Goal: Transaction & Acquisition: Purchase product/service

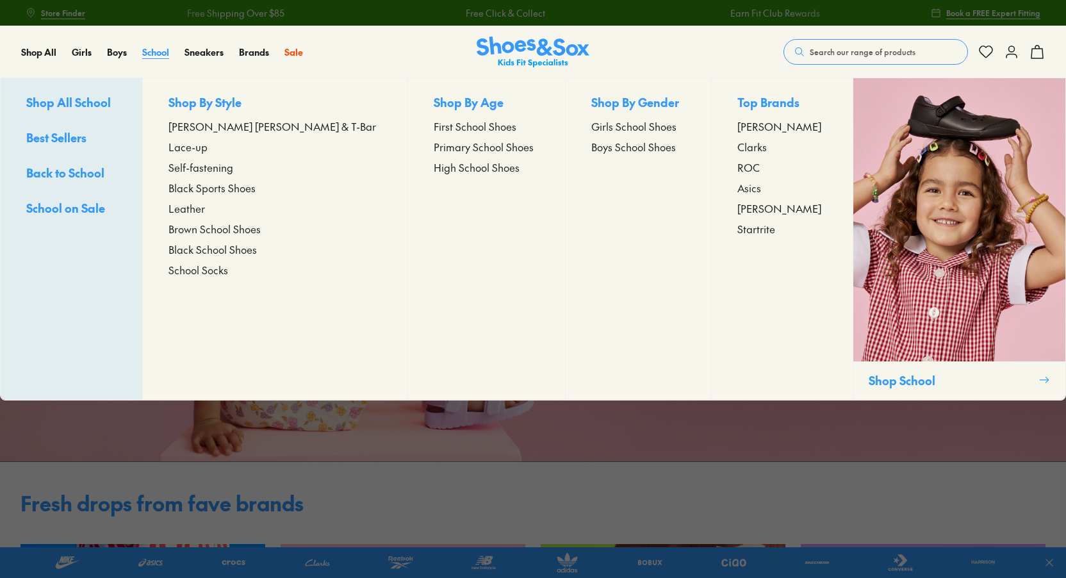
drag, startPoint x: 0, startPoint y: 0, endPoint x: 161, endPoint y: 51, distance: 169.4
click at [161, 51] on span "School" at bounding box center [155, 51] width 27 height 13
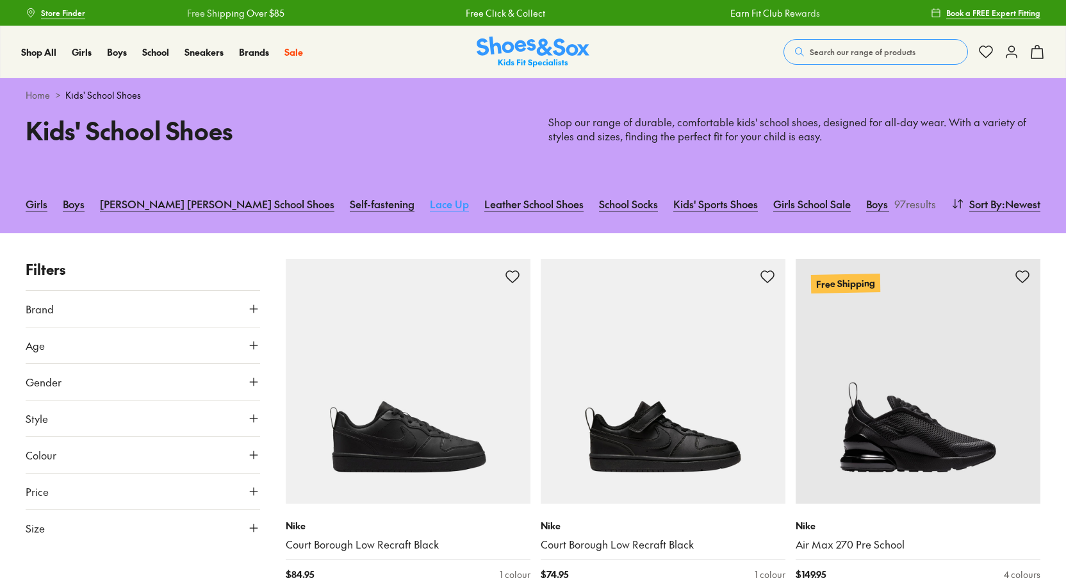
click at [430, 206] on link "Lace Up" at bounding box center [449, 204] width 39 height 28
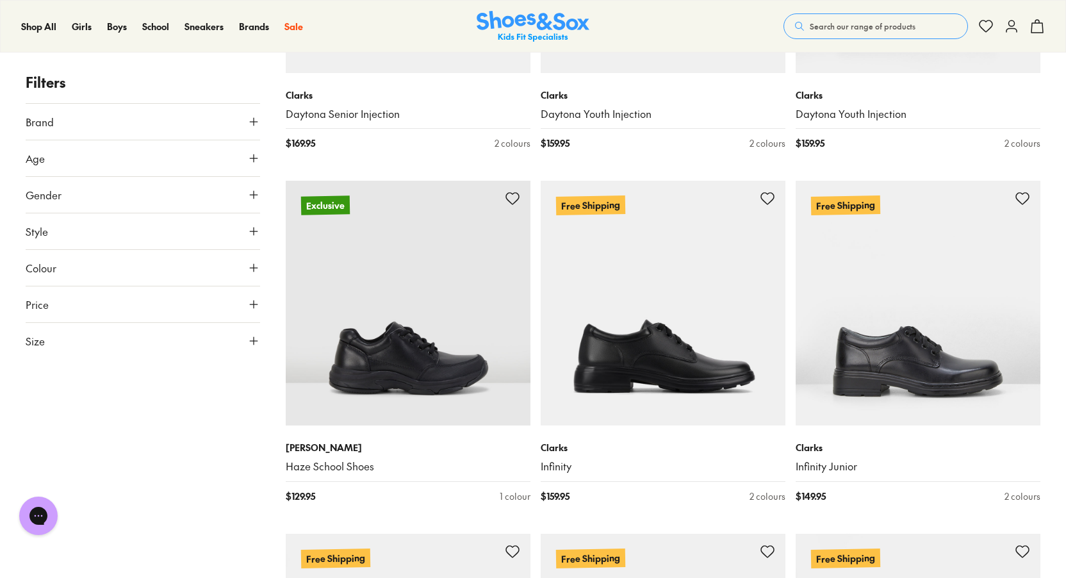
scroll to position [2563, 0]
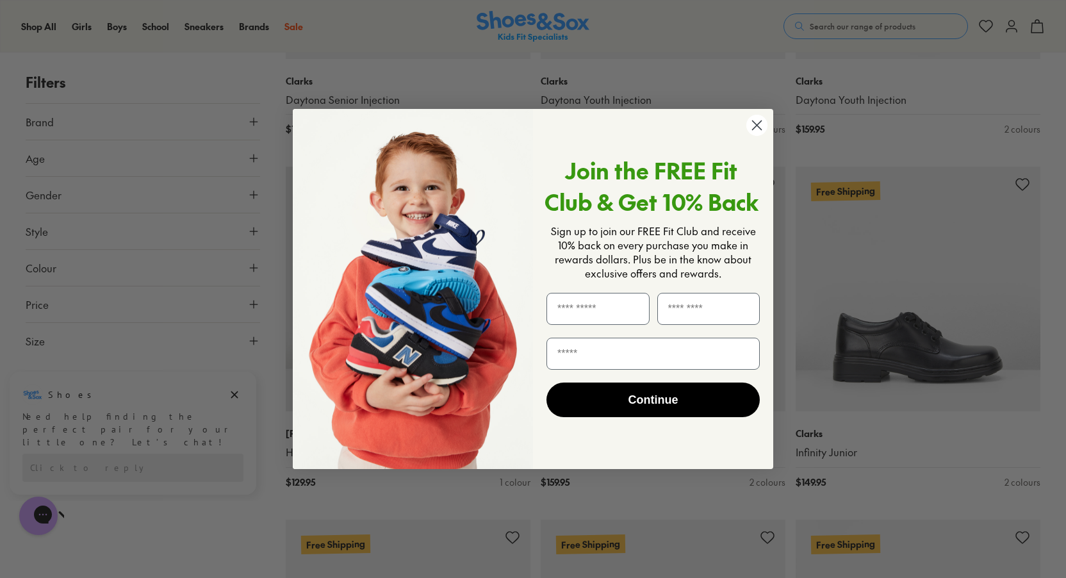
click at [756, 126] on icon "Close dialog" at bounding box center [757, 124] width 9 height 9
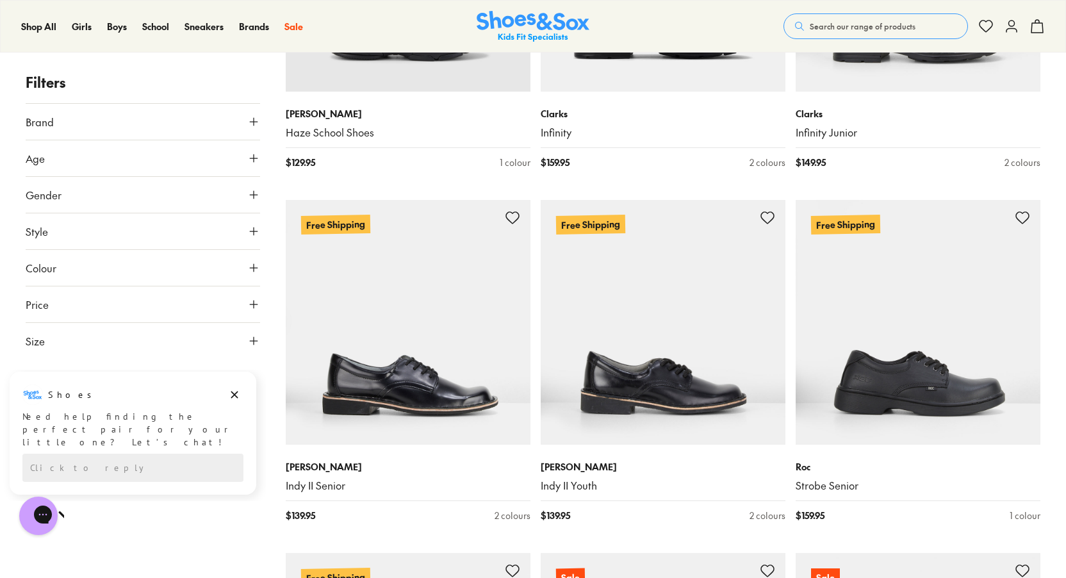
scroll to position [2883, 0]
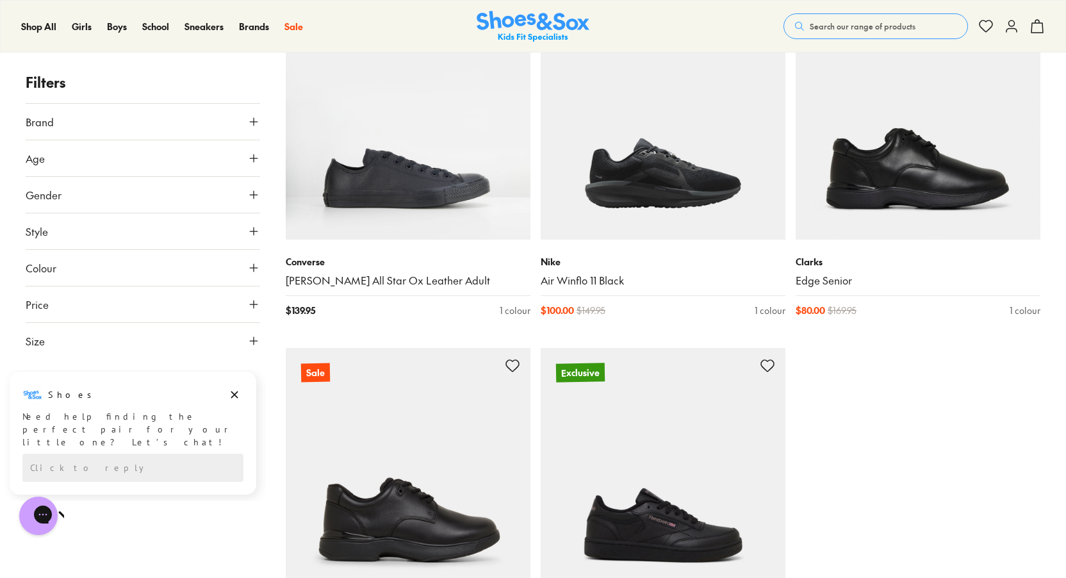
scroll to position [3652, 0]
